Goal: Task Accomplishment & Management: Complete application form

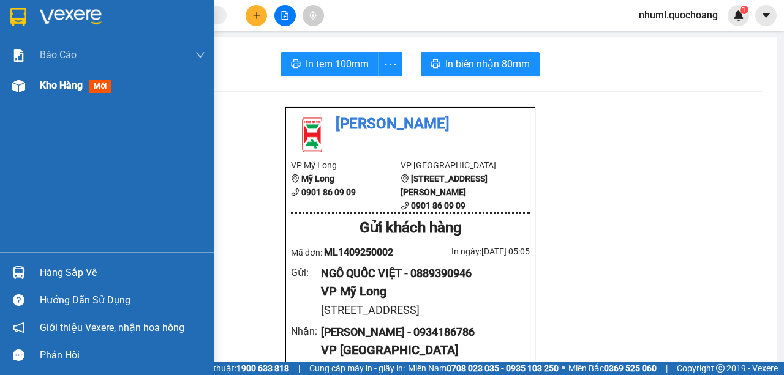
click at [65, 87] on span "Kho hàng" at bounding box center [61, 86] width 43 height 12
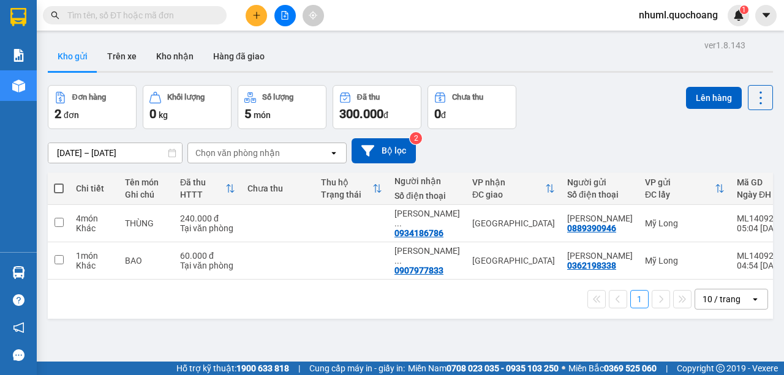
click at [61, 184] on span at bounding box center [59, 189] width 10 height 10
click at [59, 183] on input "checkbox" at bounding box center [59, 183] width 0 height 0
checkbox input "true"
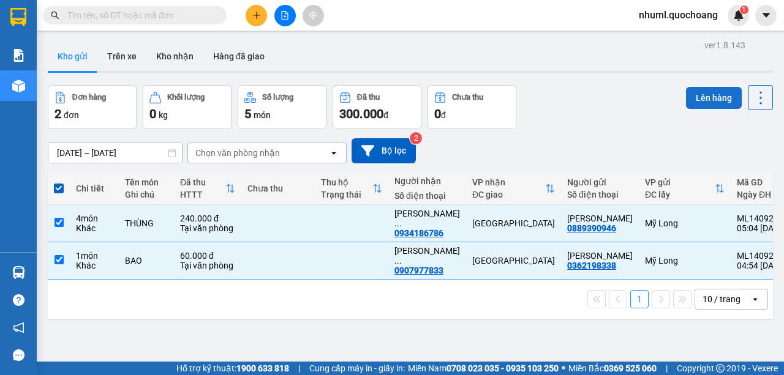
click at [728, 98] on button "Lên hàng" at bounding box center [714, 98] width 56 height 22
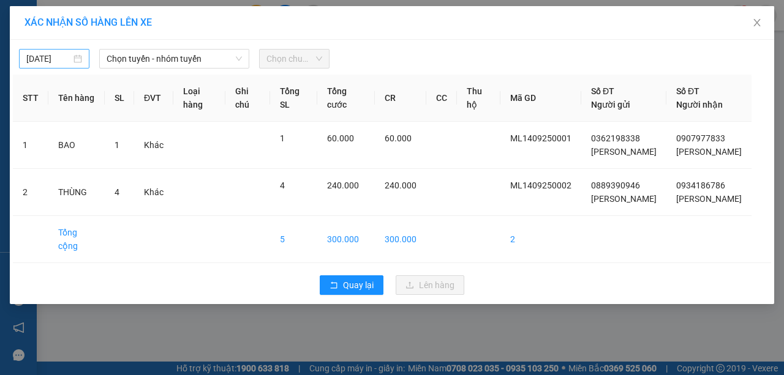
type input "[DATE]"
click at [70, 57] on input "[DATE]" at bounding box center [48, 58] width 45 height 13
click at [196, 62] on span "Chọn tuyến - nhóm tuyến" at bounding box center [174, 59] width 135 height 18
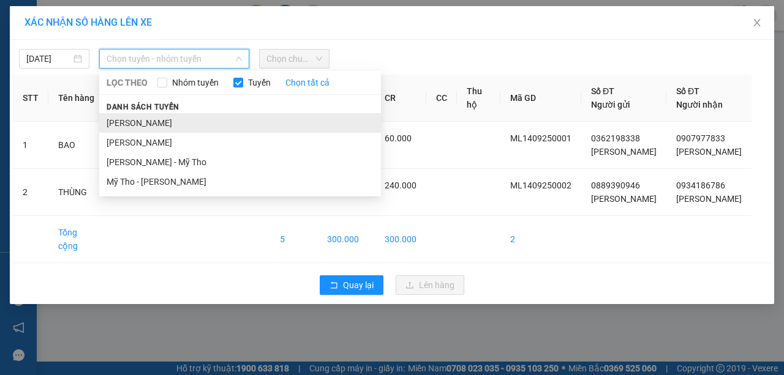
click at [192, 130] on li "[PERSON_NAME]" at bounding box center [240, 123] width 282 height 20
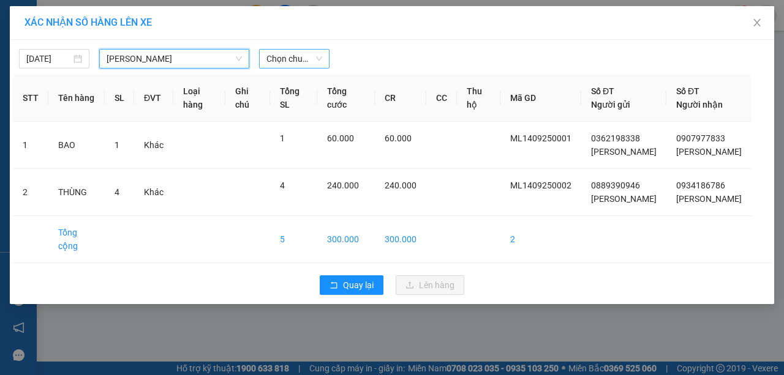
click at [281, 56] on span "Chọn chuyến" at bounding box center [294, 59] width 56 height 18
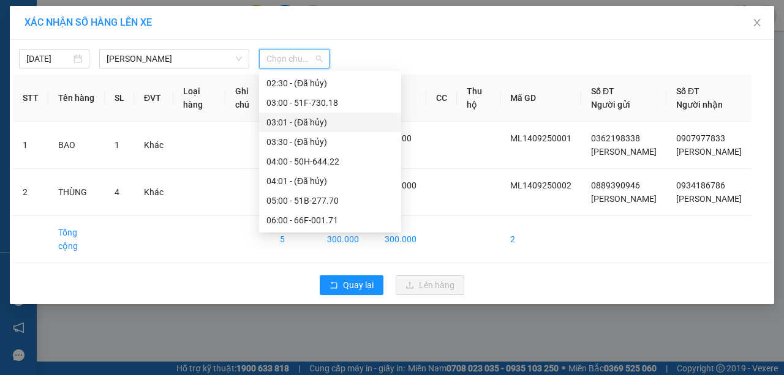
scroll to position [122, 0]
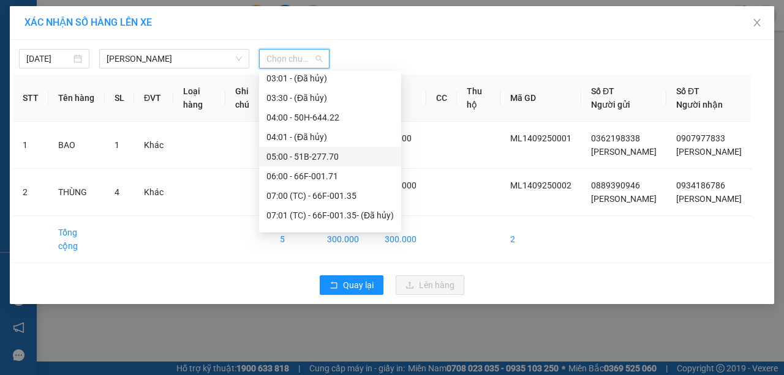
click at [319, 152] on div "05:00 - 51B-277.70" at bounding box center [329, 156] width 127 height 13
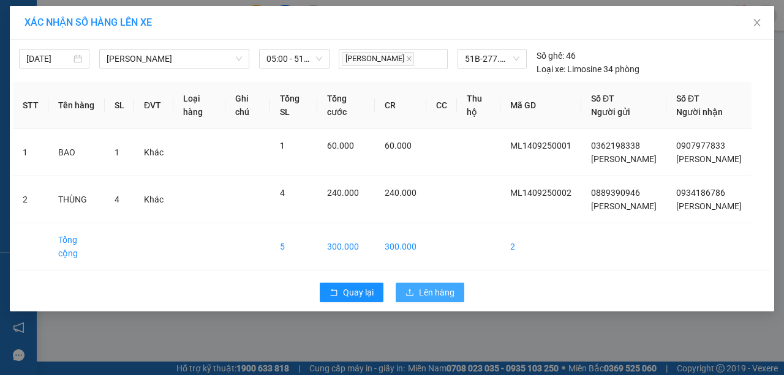
click at [455, 303] on button "Lên hàng" at bounding box center [430, 293] width 69 height 20
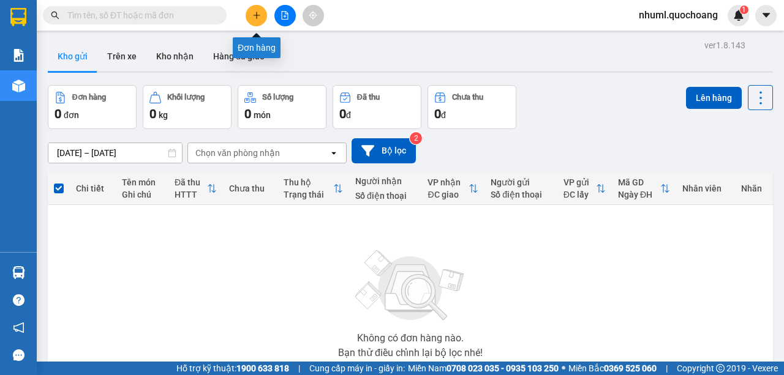
click at [252, 18] on icon "plus" at bounding box center [256, 15] width 9 height 9
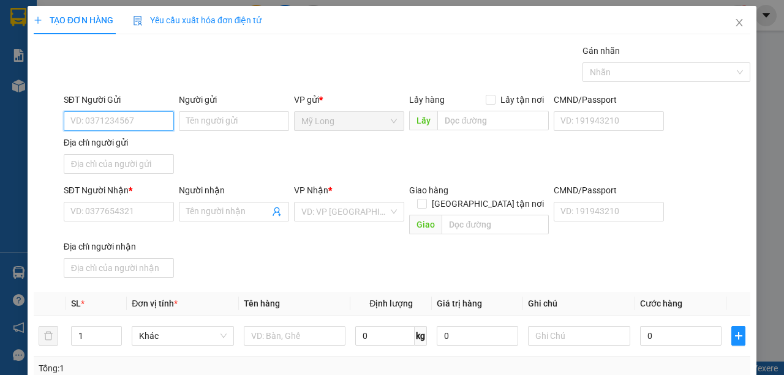
click at [161, 114] on input "SĐT Người Gửi" at bounding box center [119, 121] width 110 height 20
type input "0908573868"
click at [125, 149] on div "0908573868 - [PERSON_NAME]" at bounding box center [130, 144] width 121 height 13
type input "[PERSON_NAME]"
type input "0908573868"
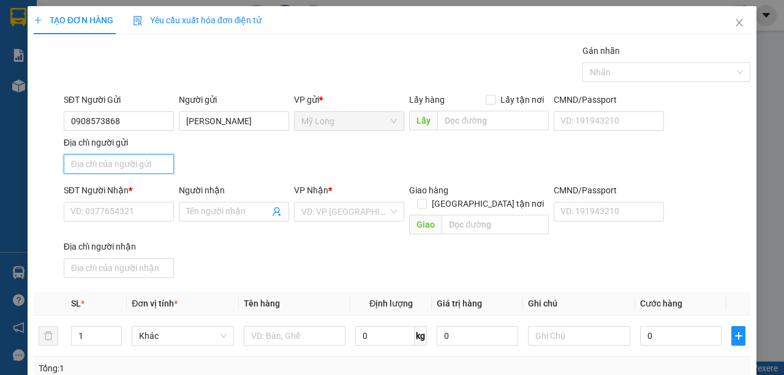
click at [136, 166] on input "Địa chỉ người gửi" at bounding box center [119, 164] width 110 height 20
type input "TỔ 6 ẤP MỸ LONG 1 [GEOGRAPHIC_DATA]"
click at [145, 222] on div "SĐT Người Nhận * VD: 0377654321" at bounding box center [119, 205] width 110 height 43
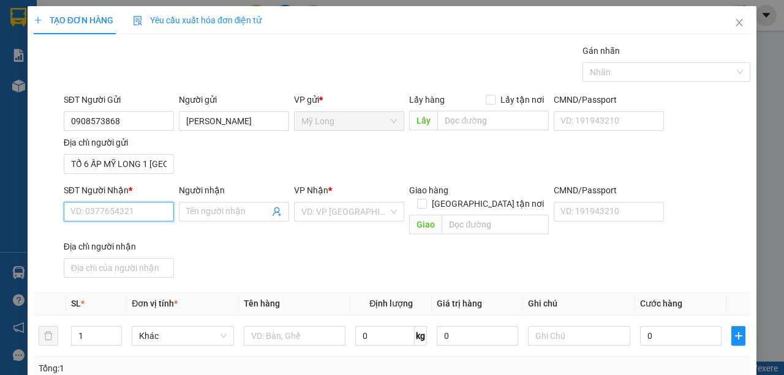
click at [145, 217] on input "SĐT Người Nhận *" at bounding box center [119, 212] width 110 height 20
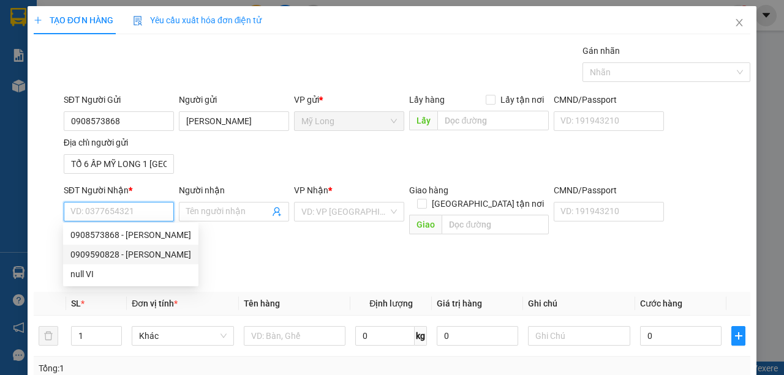
click at [177, 255] on div "0909590828 - [PERSON_NAME]" at bounding box center [130, 254] width 121 height 13
type input "0909590828"
type input "[PERSON_NAME]"
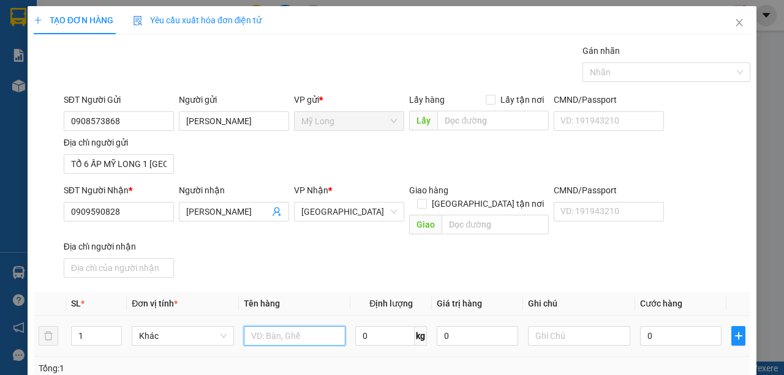
click at [328, 326] on input "text" at bounding box center [295, 336] width 102 height 20
type input "THÙNG"
click at [655, 326] on input "0" at bounding box center [680, 336] width 81 height 20
type input "3"
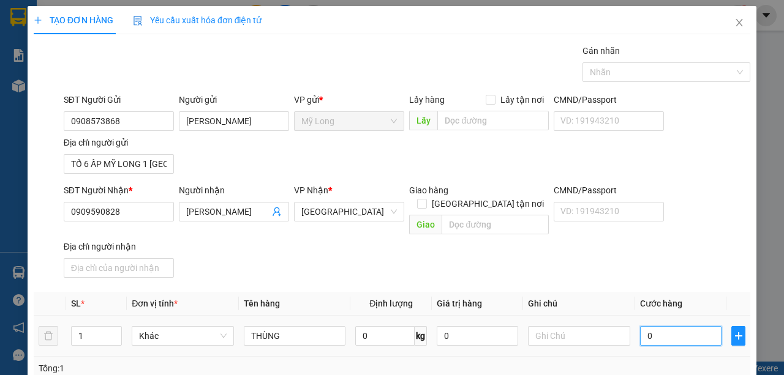
type input "3"
type input "30"
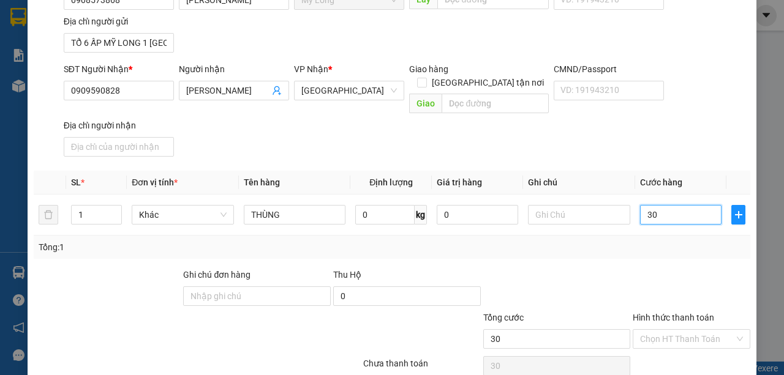
scroll to position [161, 0]
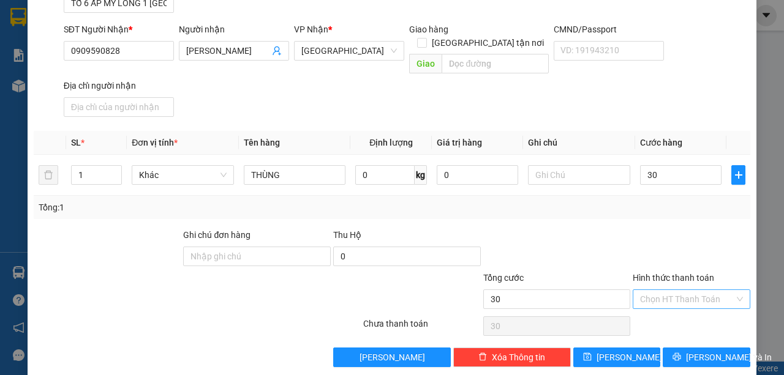
type input "30.000"
click at [686, 290] on input "Hình thức thanh toán" at bounding box center [687, 299] width 94 height 18
click at [686, 309] on div "Tại văn phòng" at bounding box center [686, 307] width 102 height 13
type input "0"
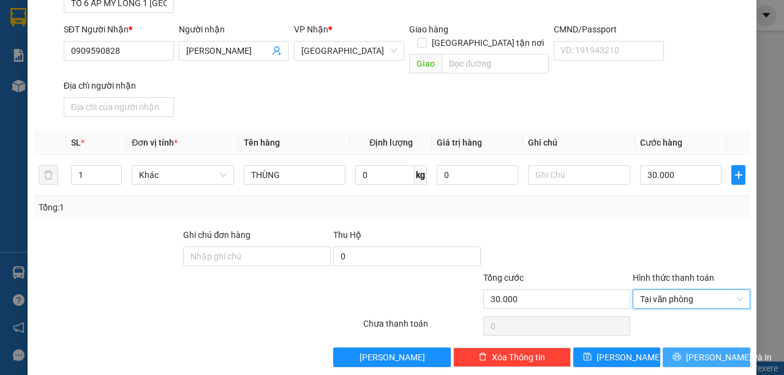
click at [718, 351] on span "[PERSON_NAME] và In" at bounding box center [729, 357] width 86 height 13
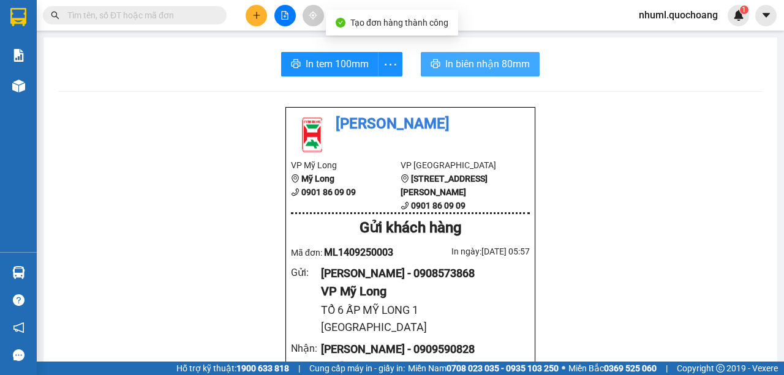
click at [462, 61] on span "In biên nhận 80mm" at bounding box center [487, 63] width 85 height 15
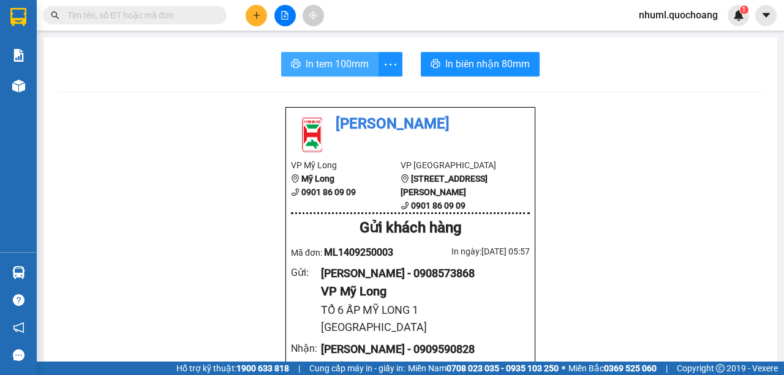
click at [344, 75] on button "In tem 100mm" at bounding box center [329, 64] width 97 height 24
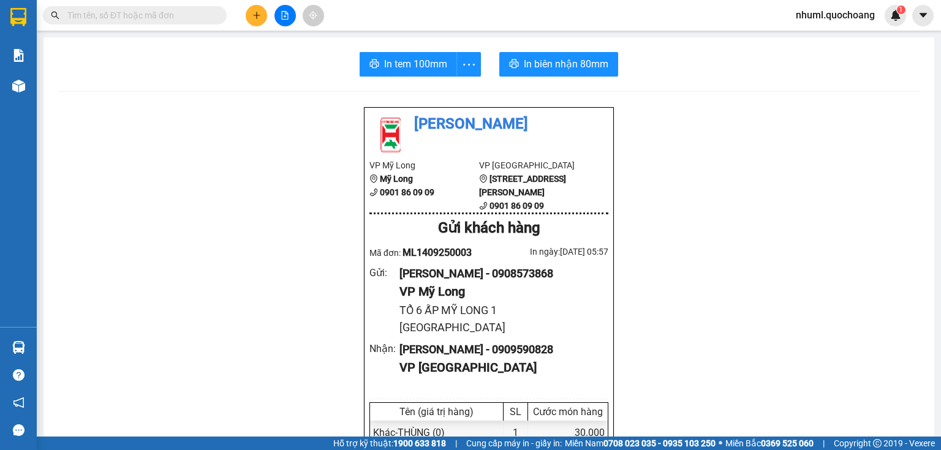
drag, startPoint x: 783, startPoint y: 2, endPoint x: 258, endPoint y: 18, distance: 525.1
click at [258, 18] on icon "plus" at bounding box center [256, 15] width 9 height 9
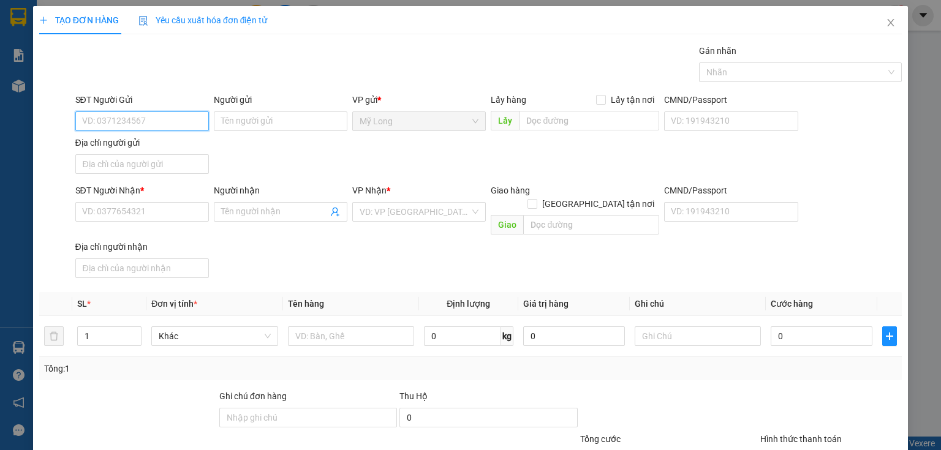
click at [178, 116] on input "SĐT Người Gửi" at bounding box center [142, 121] width 134 height 20
type input "0966812204"
click at [169, 137] on div "0966812204 - [PERSON_NAME]" at bounding box center [142, 145] width 135 height 20
type input "[PERSON_NAME]"
type input "0966812204"
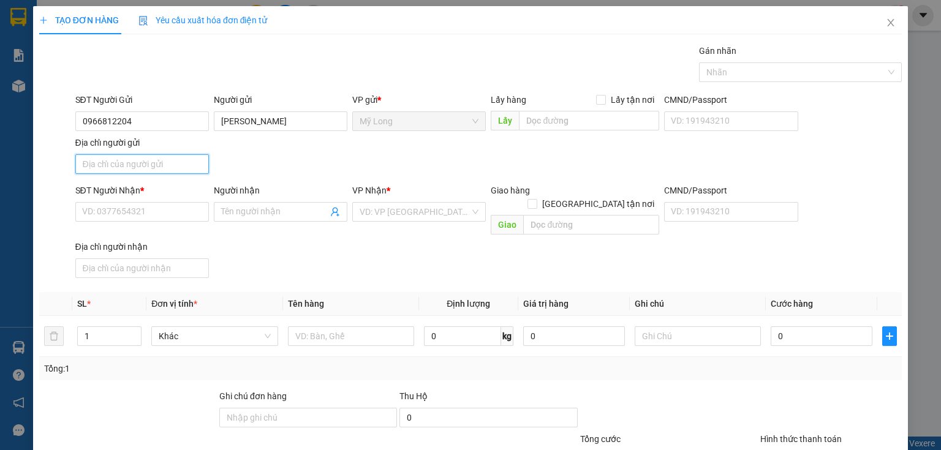
click at [173, 167] on input "Địa chỉ người gửi" at bounding box center [142, 164] width 134 height 20
type input "TỔ 2 ẤP 2 BÌNH HÀNG [GEOGRAPHIC_DATA]"
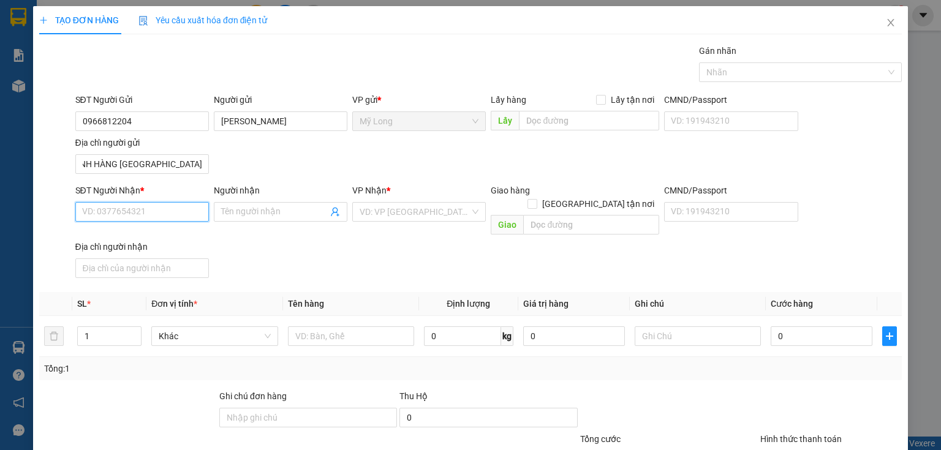
click at [132, 206] on input "SĐT Người Nhận *" at bounding box center [142, 212] width 134 height 20
click at [147, 238] on div "0794990214 - [GEOGRAPHIC_DATA]" at bounding box center [151, 235] width 138 height 13
type input "0794990214"
type input "[GEOGRAPHIC_DATA]"
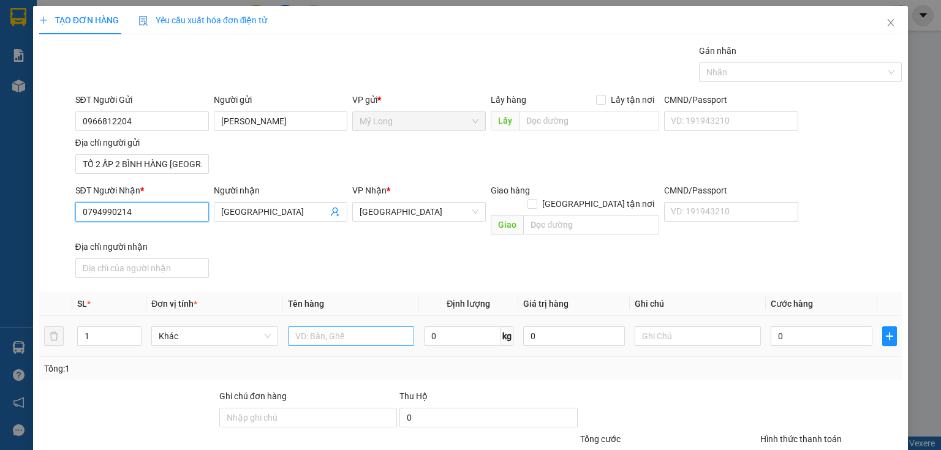
type input "0794990214"
click at [397, 326] on input "text" at bounding box center [351, 336] width 126 height 20
type input "GIỎ"
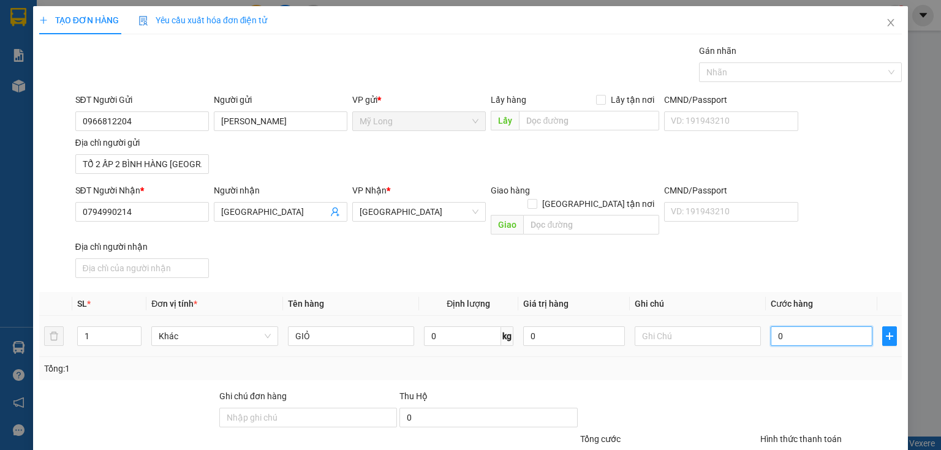
click at [783, 329] on input "0" at bounding box center [821, 336] width 102 height 20
type input "5"
type input "50"
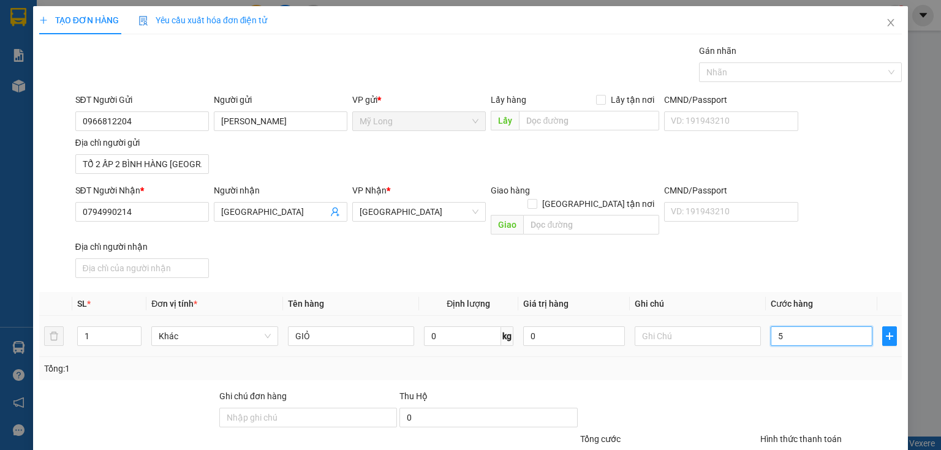
type input "50"
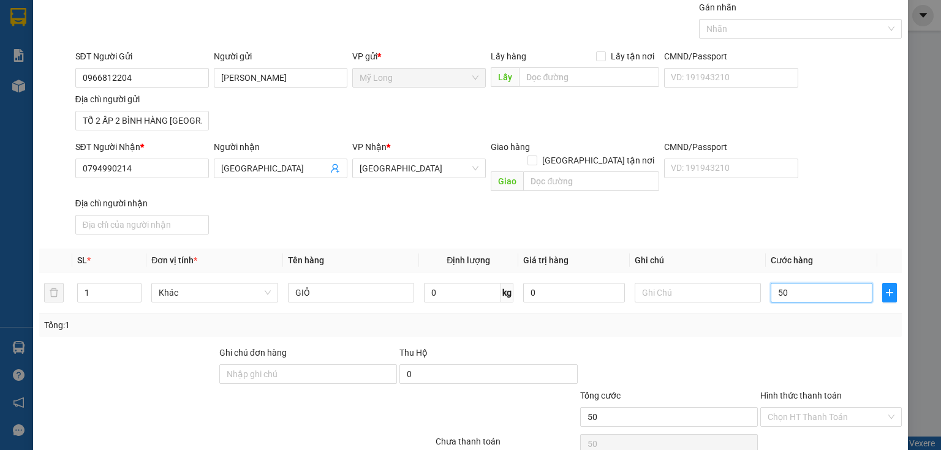
scroll to position [87, 0]
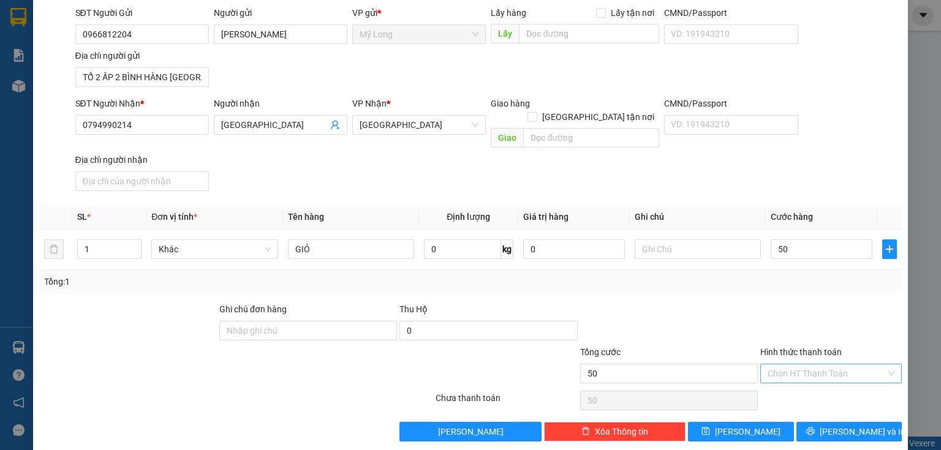
type input "50.000"
click at [783, 364] on input "Hình thức thanh toán" at bounding box center [826, 373] width 118 height 18
click at [783, 375] on div "Tại văn phòng" at bounding box center [824, 383] width 141 height 20
type input "0"
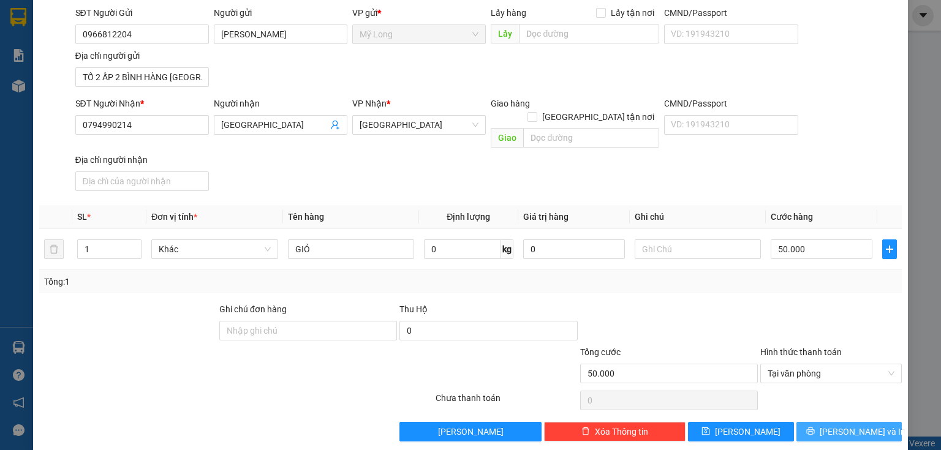
drag, startPoint x: 836, startPoint y: 429, endPoint x: 838, endPoint y: 420, distance: 10.0
click at [783, 375] on div "TẠO ĐƠN HÀNG Yêu cầu xuất hóa đơn điện tử Transit Pickup Surcharge Ids Transit …" at bounding box center [470, 185] width 875 height 532
click at [783, 375] on span "[PERSON_NAME] và In" at bounding box center [862, 431] width 86 height 13
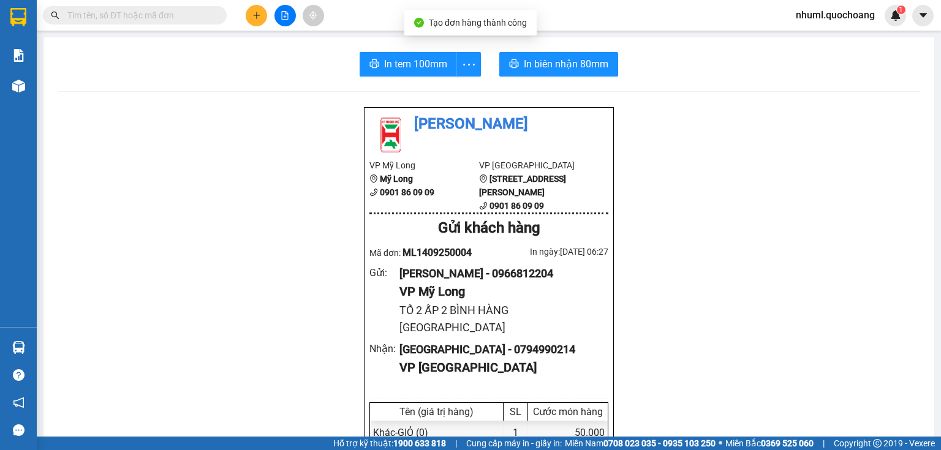
click at [544, 59] on span "In biên nhận 80mm" at bounding box center [566, 63] width 85 height 15
click at [441, 69] on span "In tem 100mm" at bounding box center [415, 63] width 63 height 15
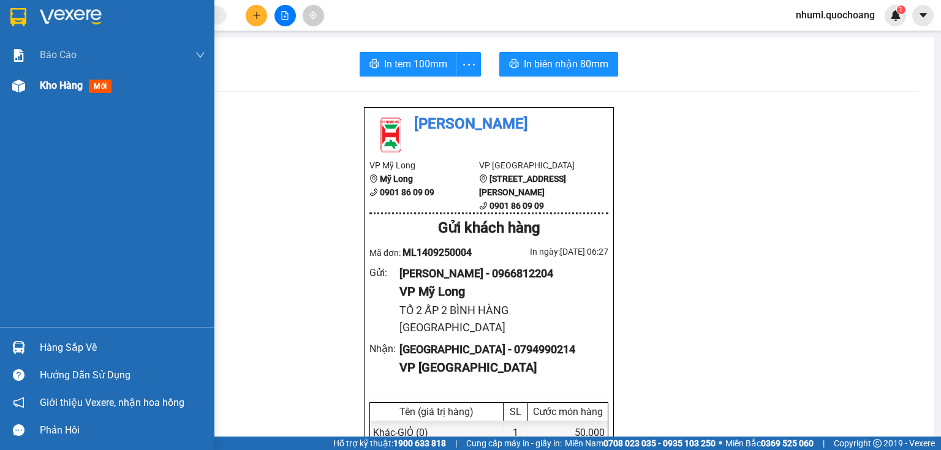
click at [54, 93] on div "Kho hàng mới" at bounding box center [122, 85] width 165 height 31
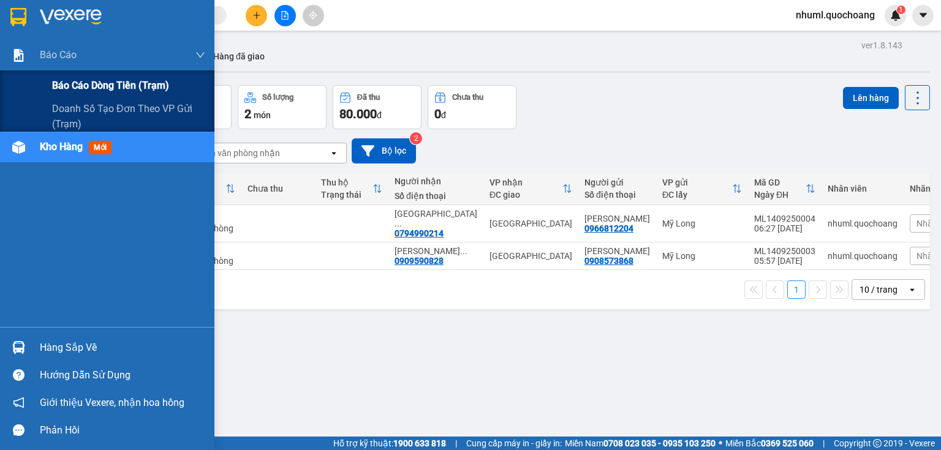
click at [109, 75] on div "Báo cáo dòng tiền (trạm)" at bounding box center [128, 85] width 153 height 31
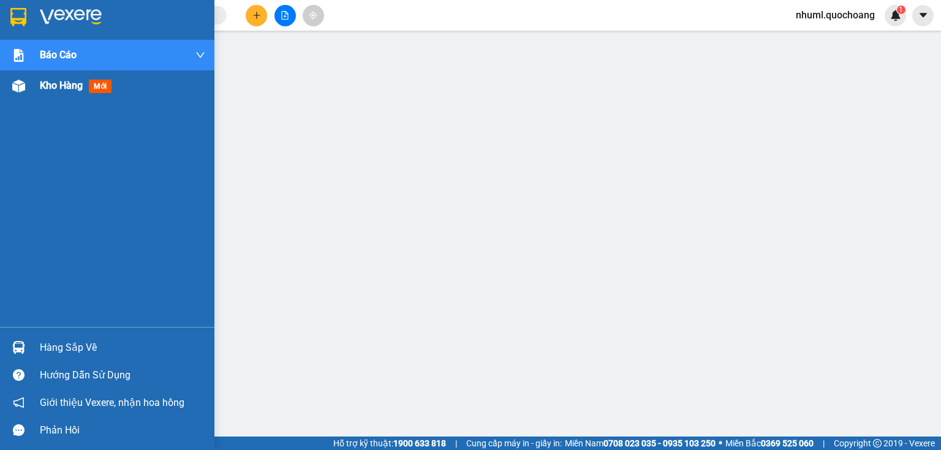
click at [38, 96] on div "Kho hàng mới" at bounding box center [107, 85] width 214 height 31
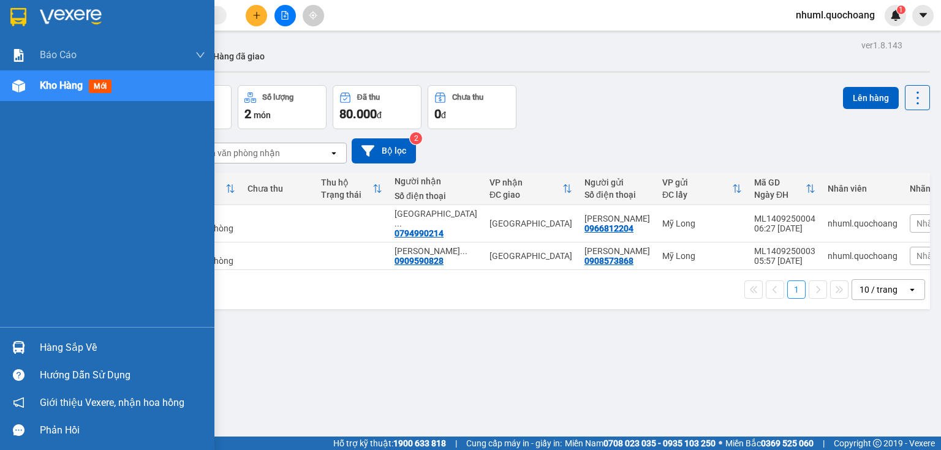
click at [19, 347] on img at bounding box center [18, 347] width 13 height 13
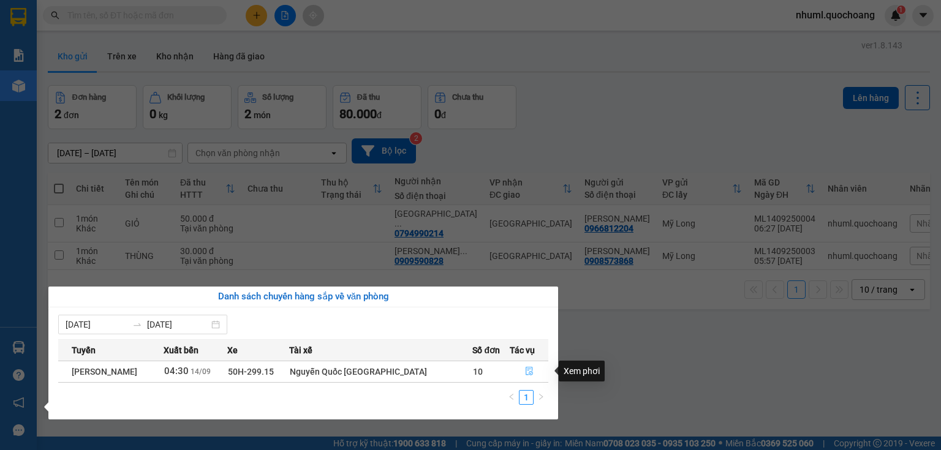
click at [527, 372] on icon "file-done" at bounding box center [529, 371] width 9 height 9
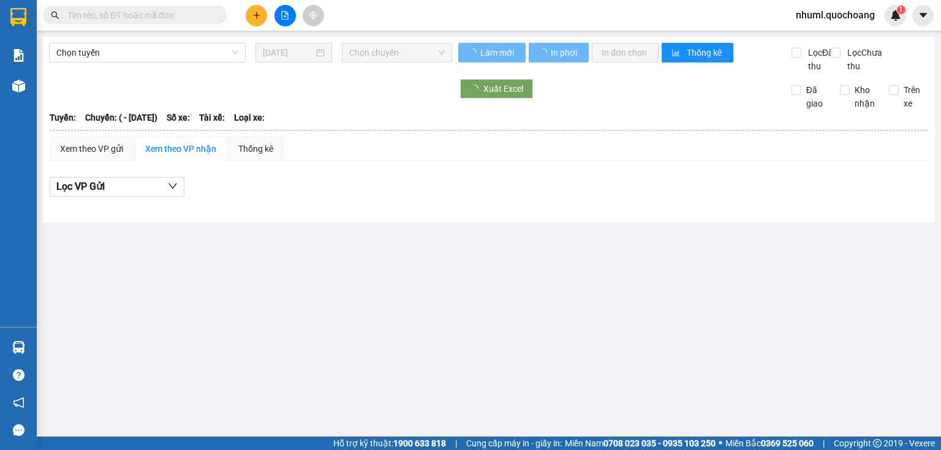
type input "[DATE]"
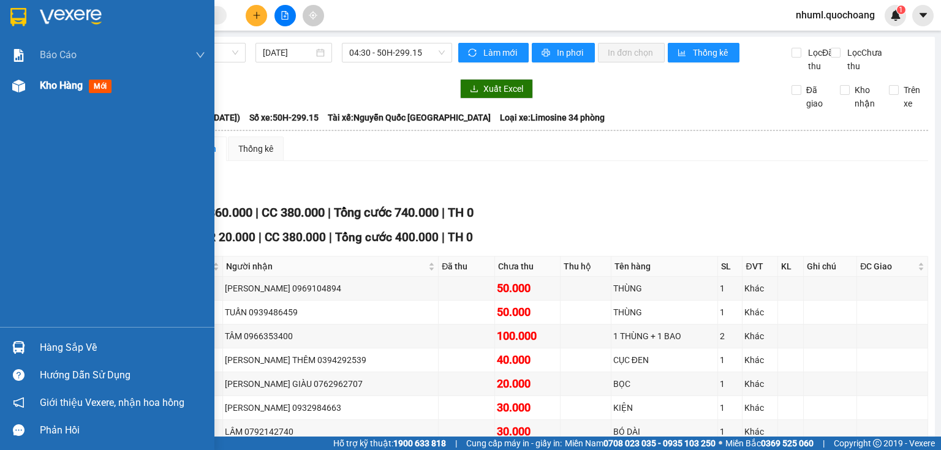
click at [49, 98] on div "Kho hàng mới" at bounding box center [122, 85] width 165 height 31
